Goal: Task Accomplishment & Management: Use online tool/utility

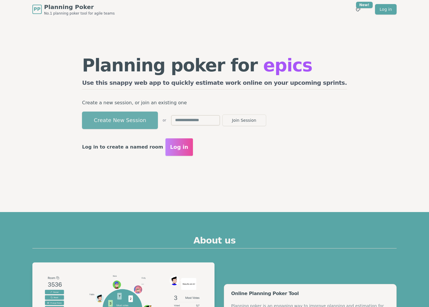
click at [151, 129] on button "Create New Session" at bounding box center [120, 121] width 76 height 18
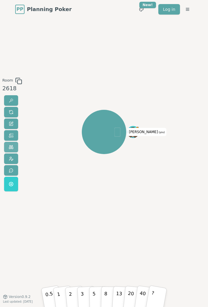
click at [10, 147] on span at bounding box center [11, 147] width 5 height 5
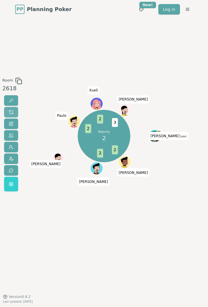
click at [13, 110] on button at bounding box center [11, 112] width 14 height 11
click at [11, 110] on span at bounding box center [11, 112] width 5 height 5
click at [12, 114] on span at bounding box center [11, 112] width 5 height 5
click at [9, 110] on span at bounding box center [11, 112] width 5 height 5
click at [14, 111] on button at bounding box center [11, 112] width 14 height 11
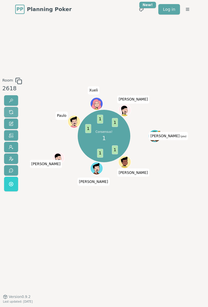
click at [10, 113] on span at bounding box center [11, 112] width 5 height 5
click at [13, 113] on span at bounding box center [11, 112] width 5 height 5
